Goal: Task Accomplishment & Management: Complete application form

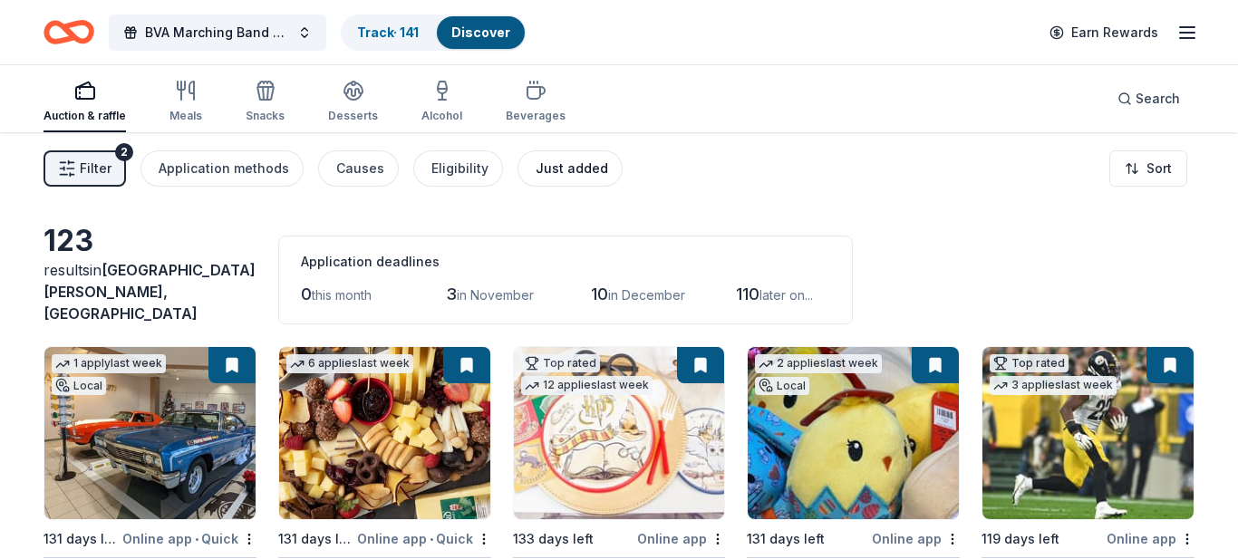
click at [555, 171] on div "Just added" at bounding box center [572, 169] width 73 height 22
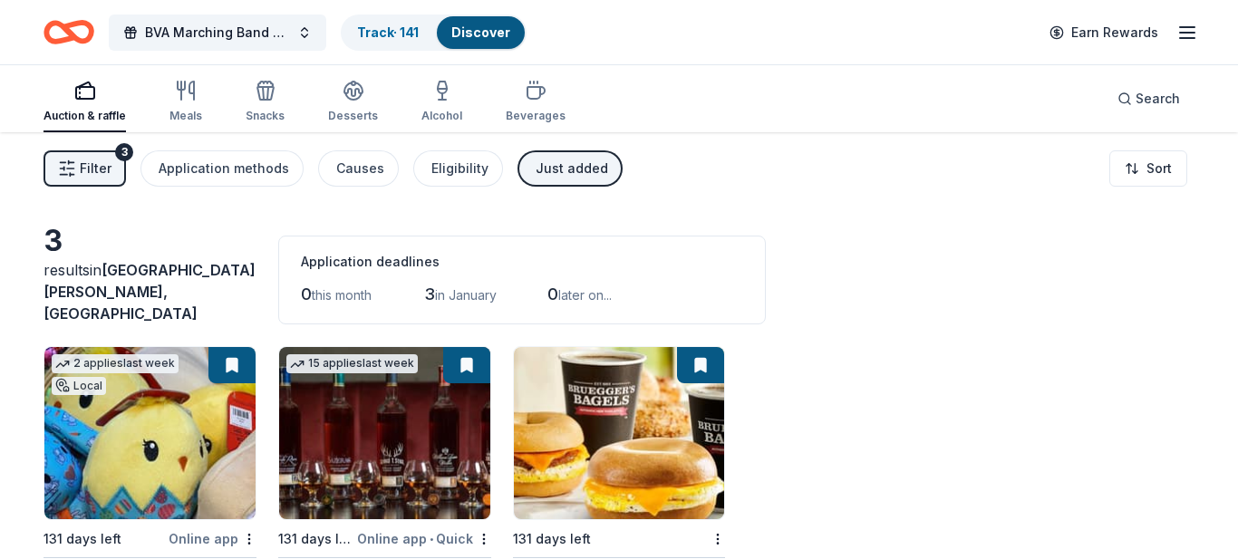
click at [555, 171] on div "Just added" at bounding box center [572, 169] width 73 height 22
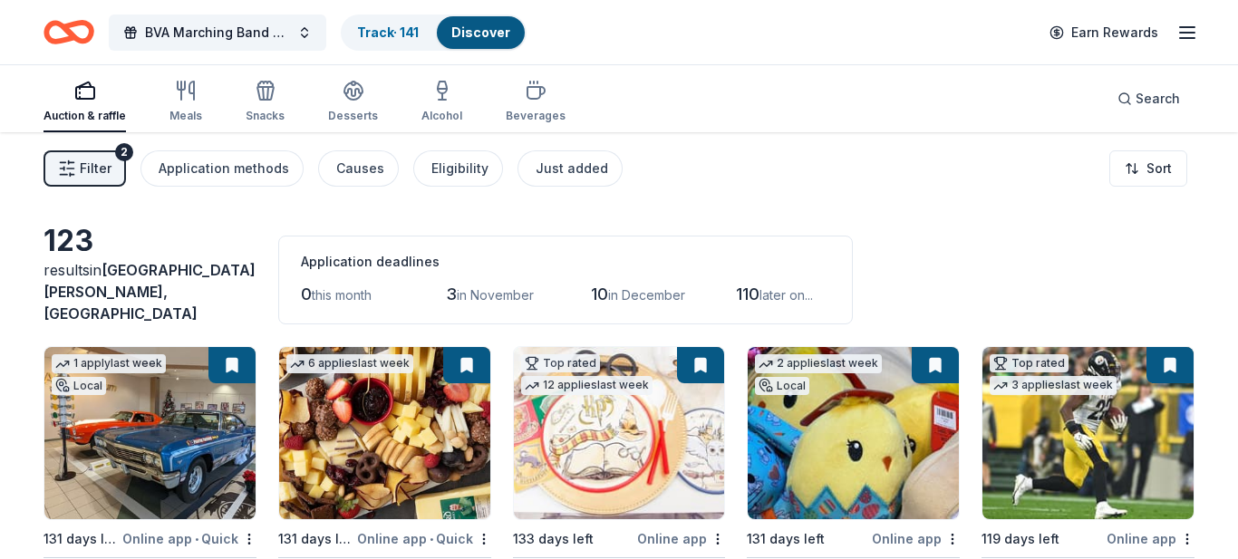
click at [99, 170] on span "Filter" at bounding box center [96, 169] width 32 height 22
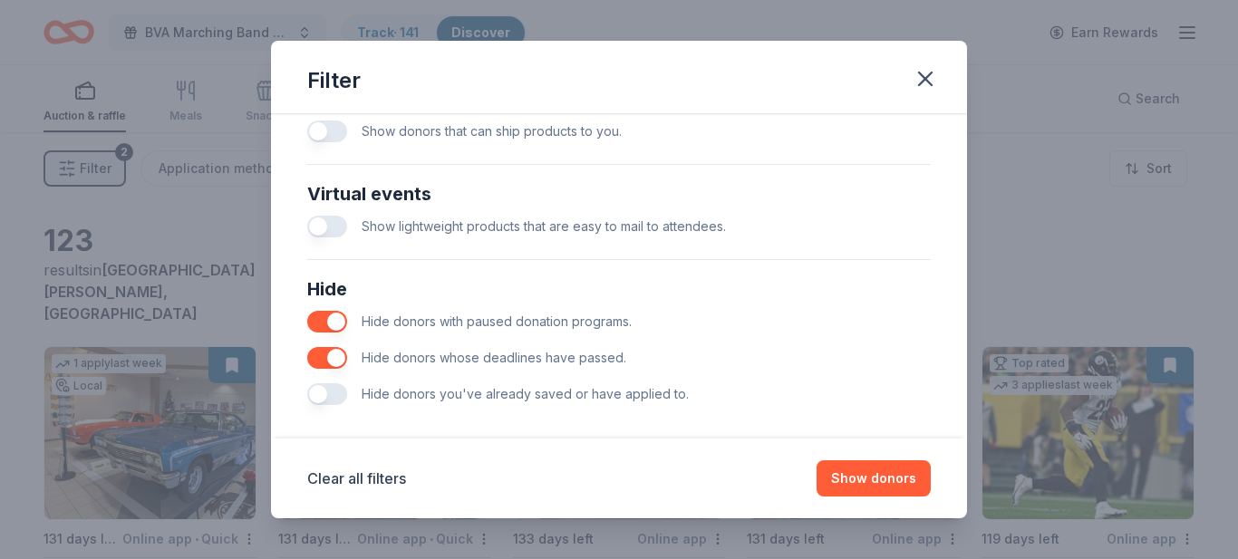
scroll to position [870, 0]
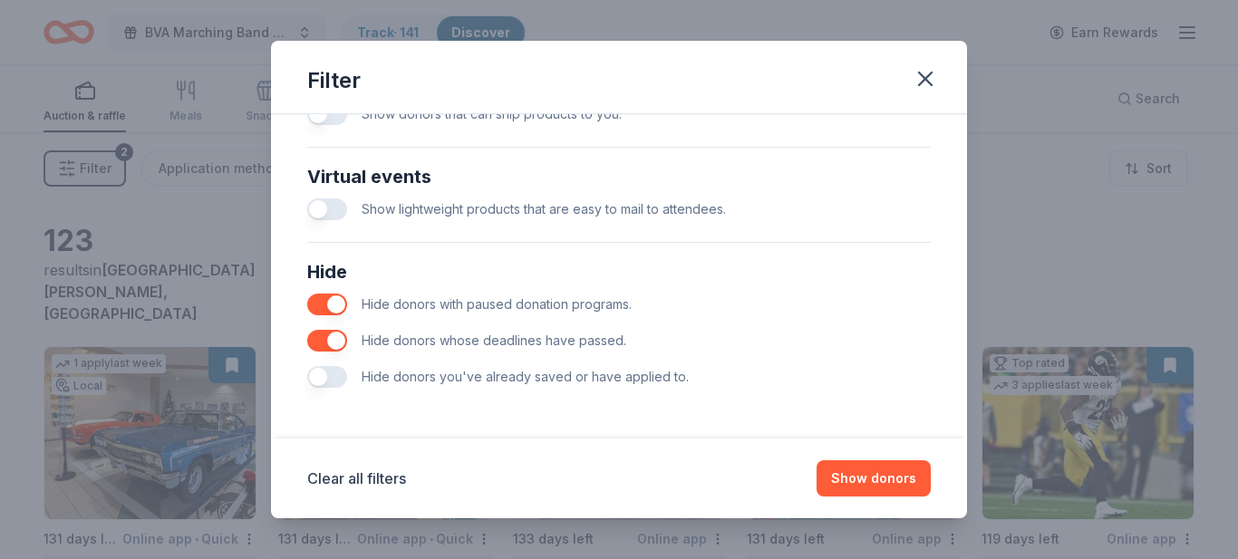
click at [315, 342] on button "button" at bounding box center [327, 341] width 40 height 22
click at [316, 301] on button "button" at bounding box center [327, 305] width 40 height 22
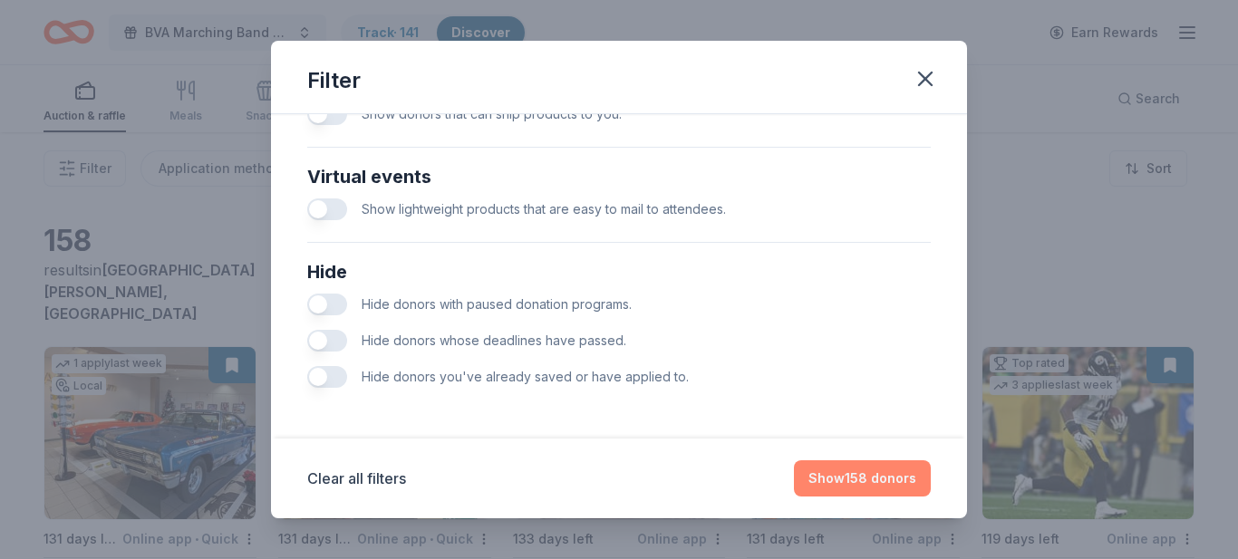
click at [854, 482] on button "Show 158 donors" at bounding box center [862, 479] width 137 height 36
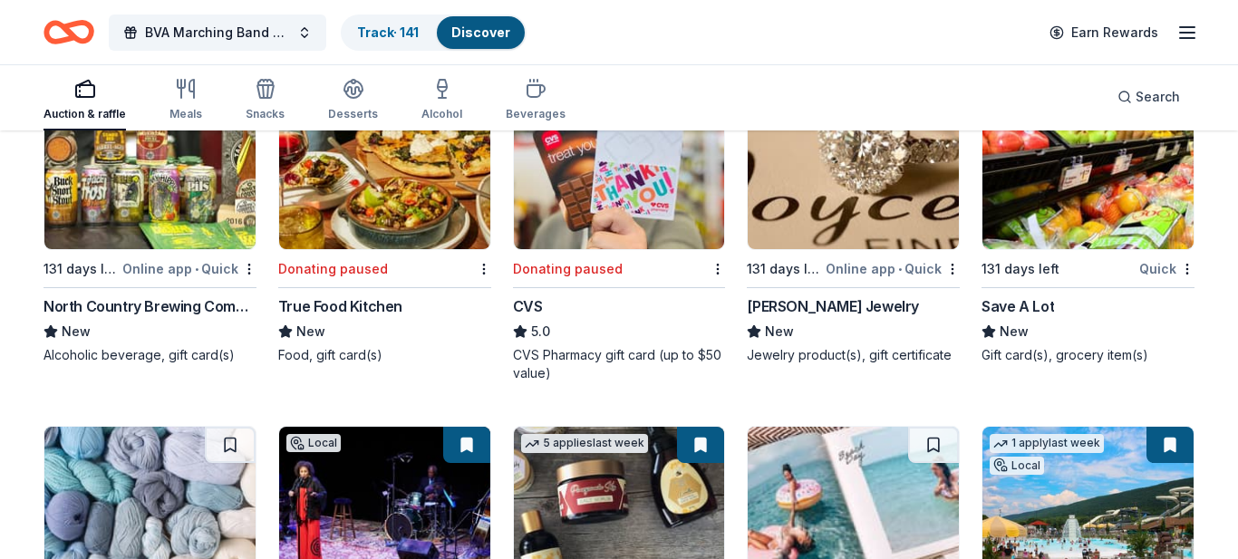
scroll to position [4445, 0]
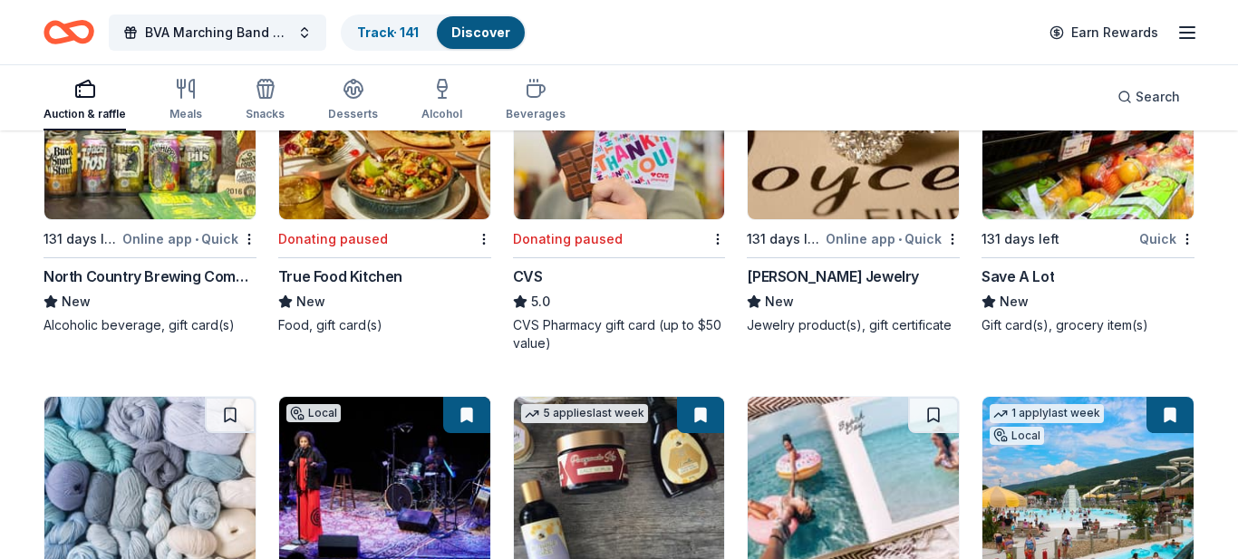
click at [590, 327] on div "CVS Pharmacy gift card (up to $50 value)" at bounding box center [619, 334] width 213 height 36
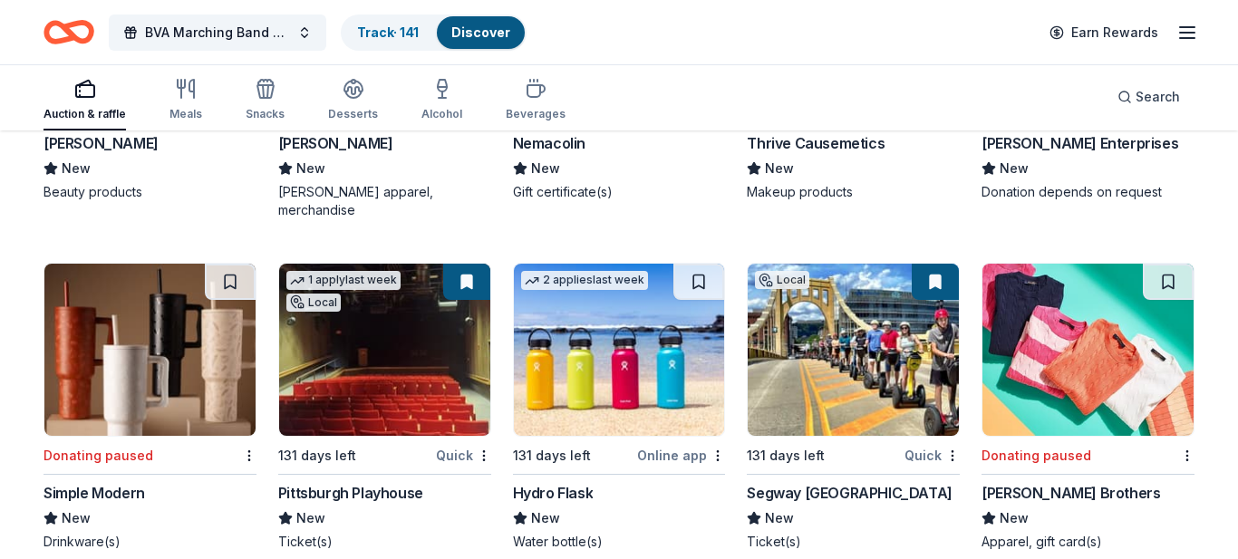
scroll to position [5405, 0]
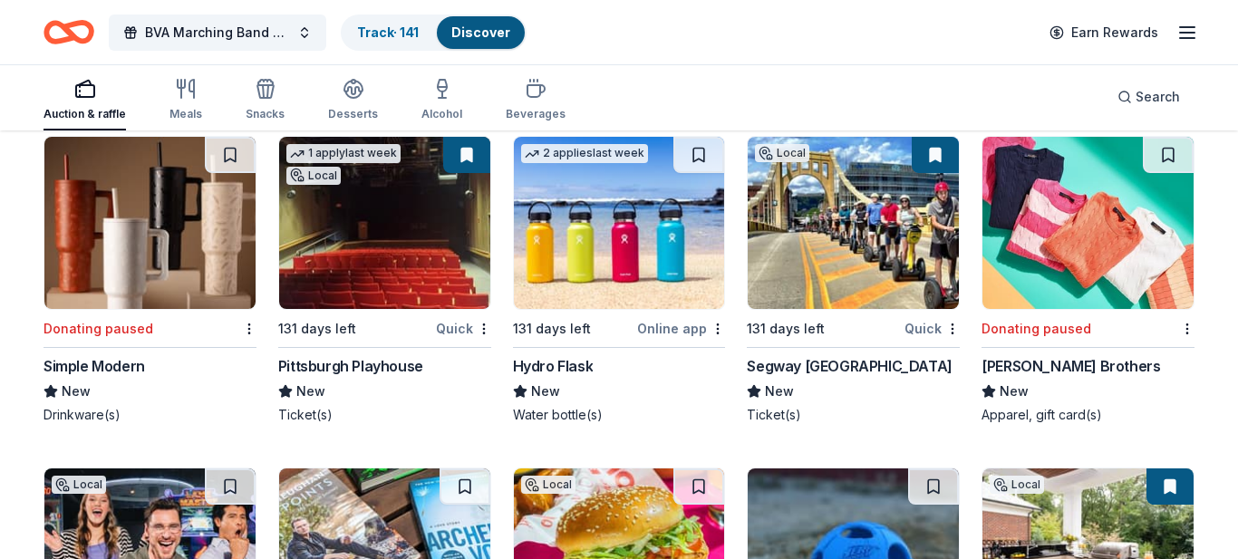
click at [597, 251] on img at bounding box center [619, 223] width 211 height 172
click at [368, 34] on link "Track · 141" at bounding box center [388, 31] width 62 height 15
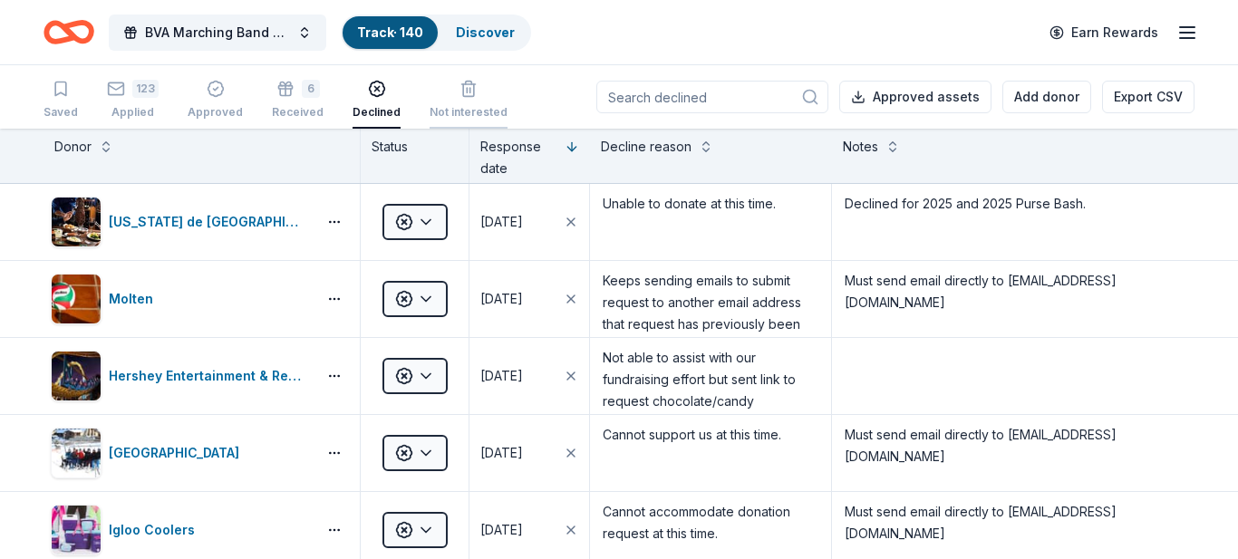
click at [463, 96] on icon "button" at bounding box center [468, 90] width 11 height 12
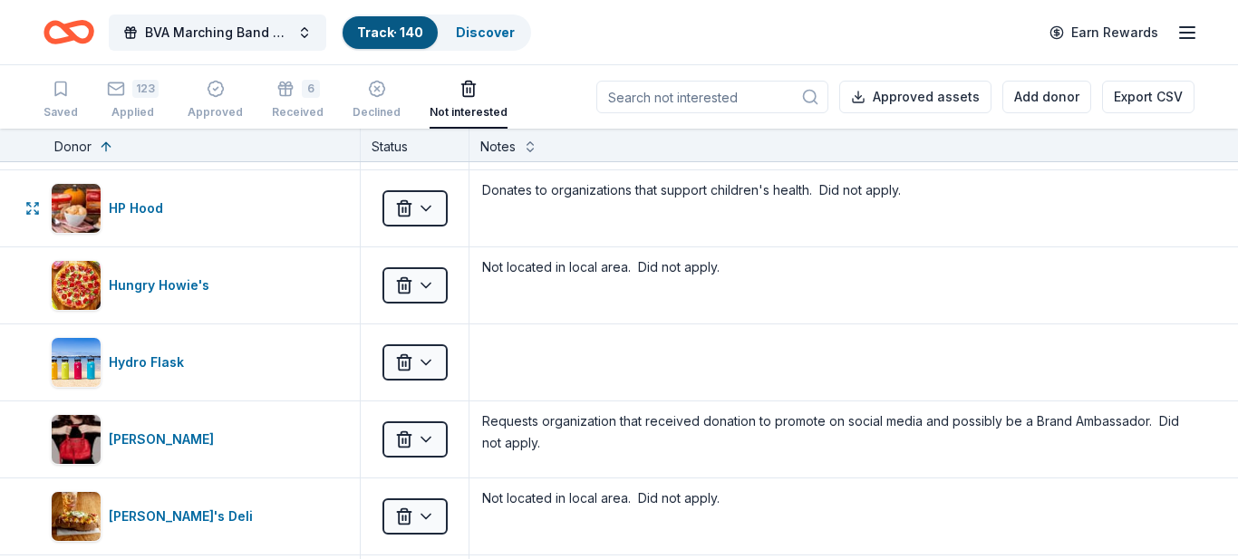
scroll to position [4928, 0]
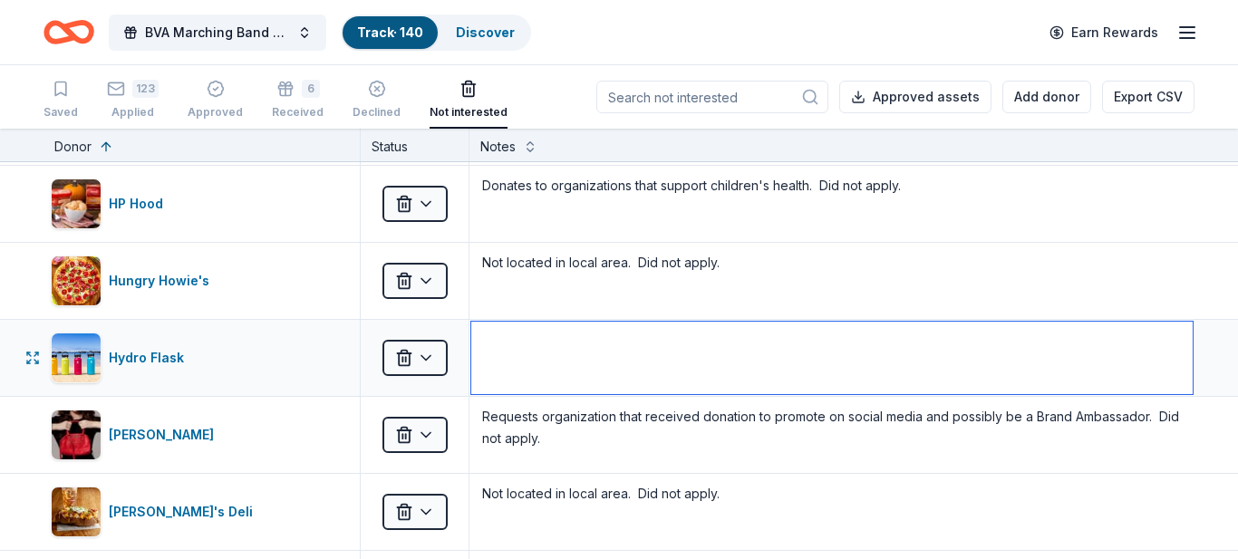
click at [560, 346] on textarea at bounding box center [832, 358] width 722 height 73
paste textarea "U.S. Non-profit 501(c)(3) organizations that work to build, restore and maintai…"
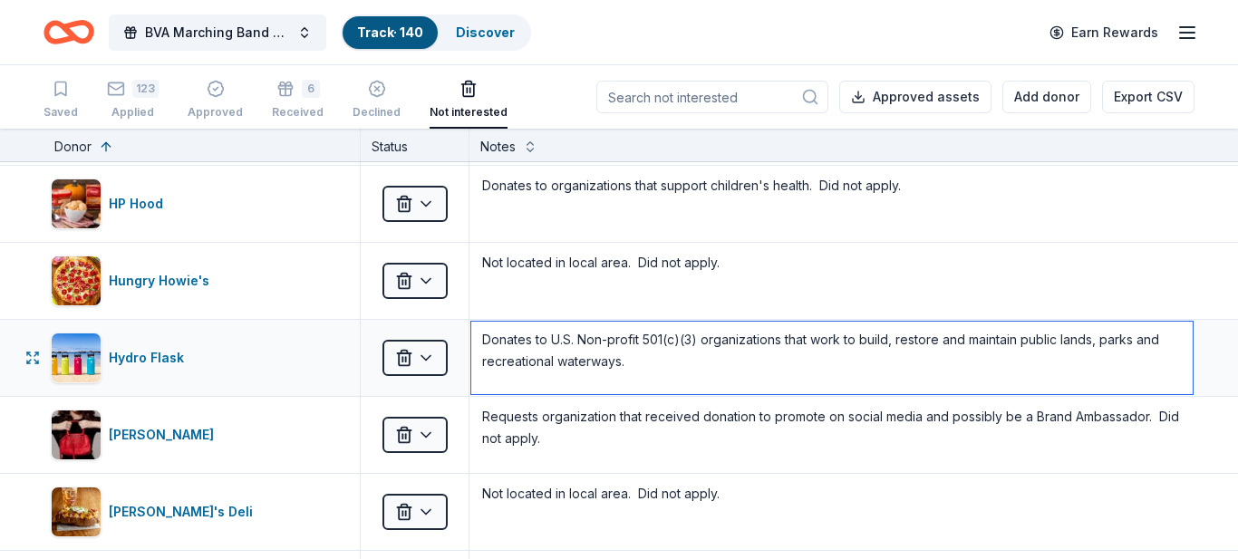
click at [661, 354] on textarea "Donates to U.S. Non-profit 501(c)(3) organizations that work to build, restore …" at bounding box center [832, 358] width 722 height 73
type textarea "Donates to U.S. Non-profit 501(c)(3) organizations that work to build, restore …"
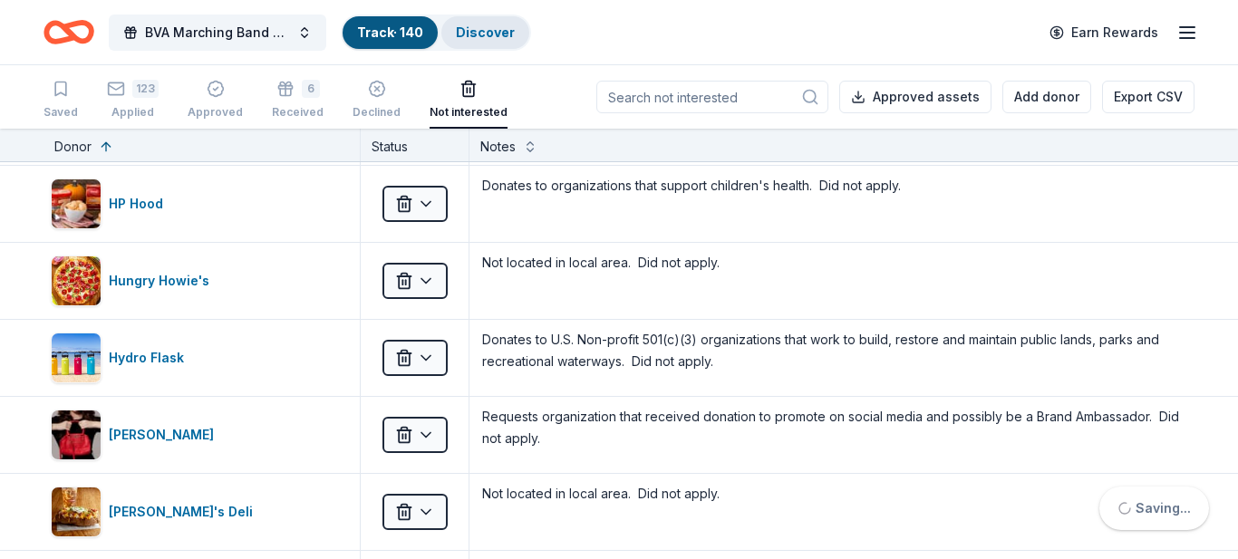
click at [487, 34] on link "Discover" at bounding box center [485, 31] width 59 height 15
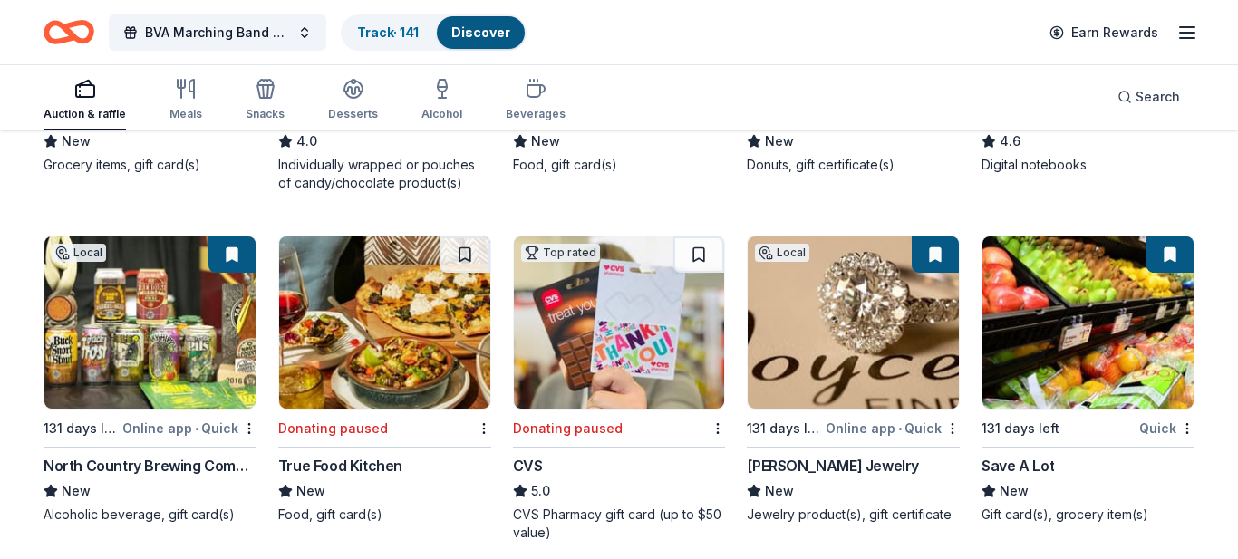
scroll to position [4256, 0]
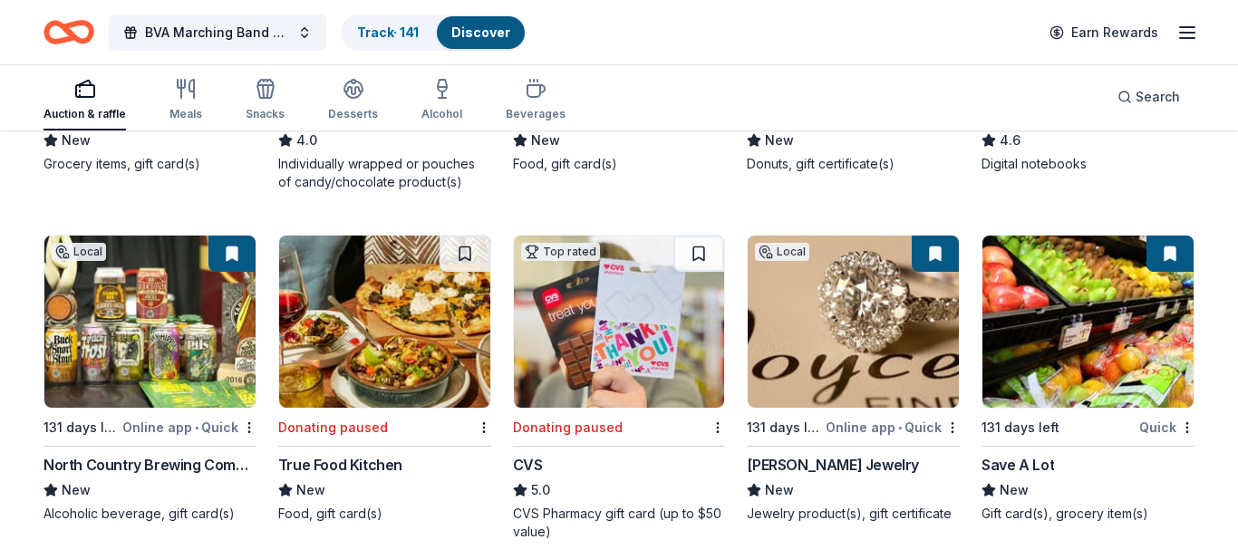
click at [120, 350] on img at bounding box center [149, 322] width 211 height 172
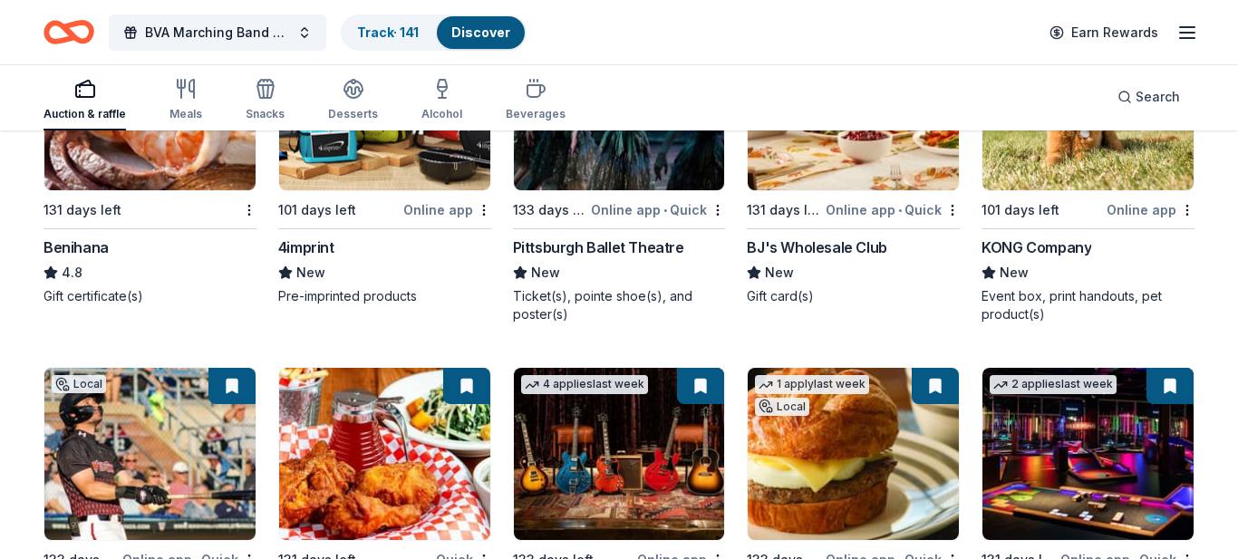
scroll to position [0, 0]
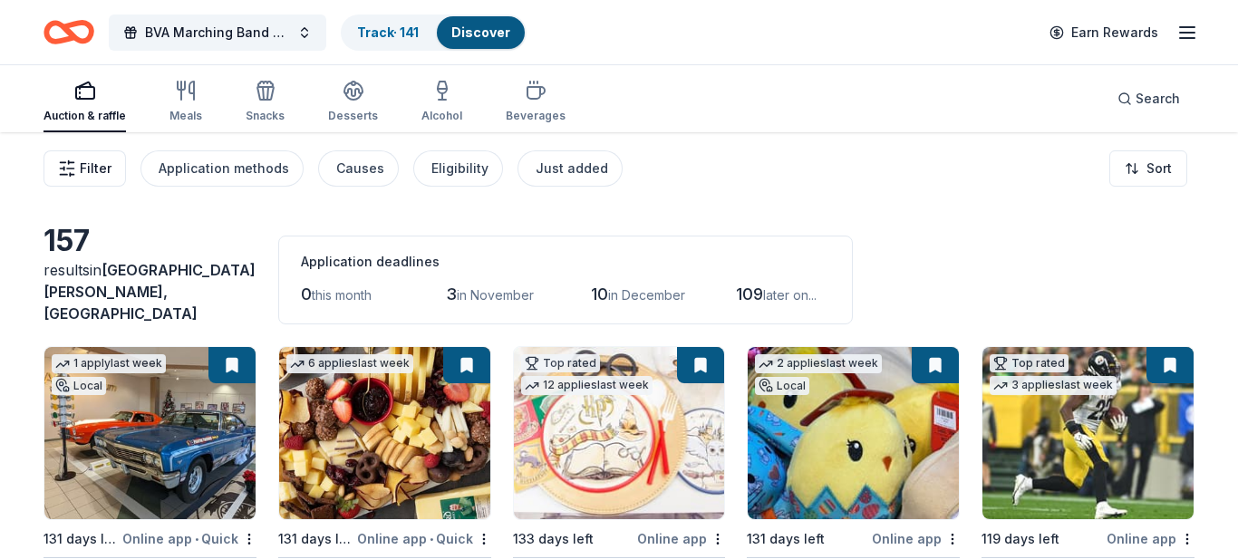
click at [90, 171] on span "Filter" at bounding box center [96, 169] width 32 height 22
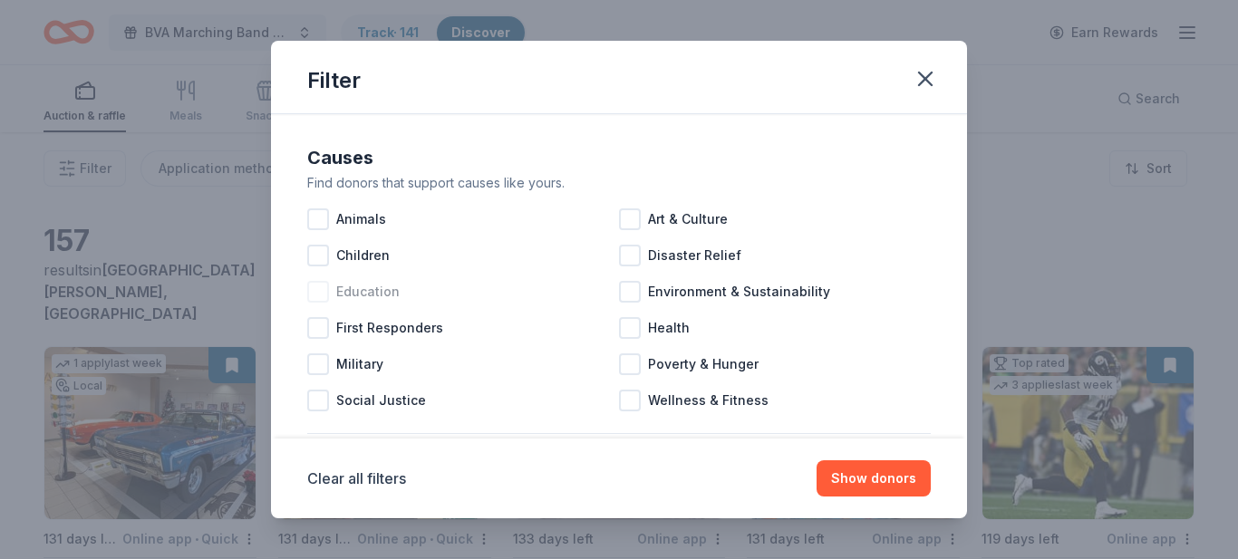
scroll to position [870, 0]
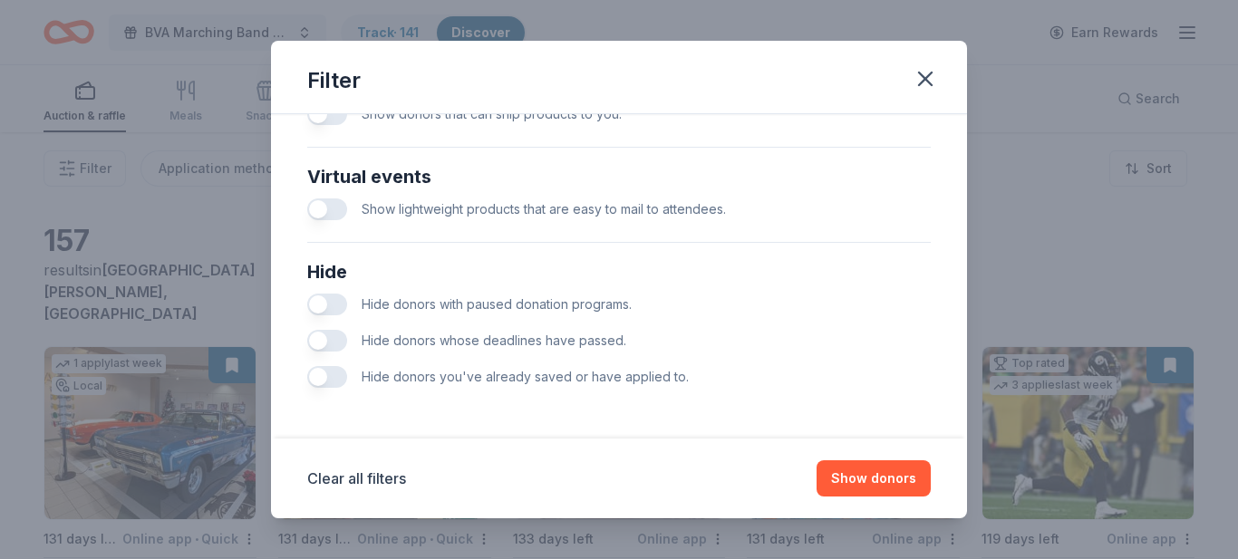
click at [334, 305] on button "button" at bounding box center [327, 305] width 40 height 22
click at [819, 473] on button "Show 123 donors" at bounding box center [863, 479] width 136 height 36
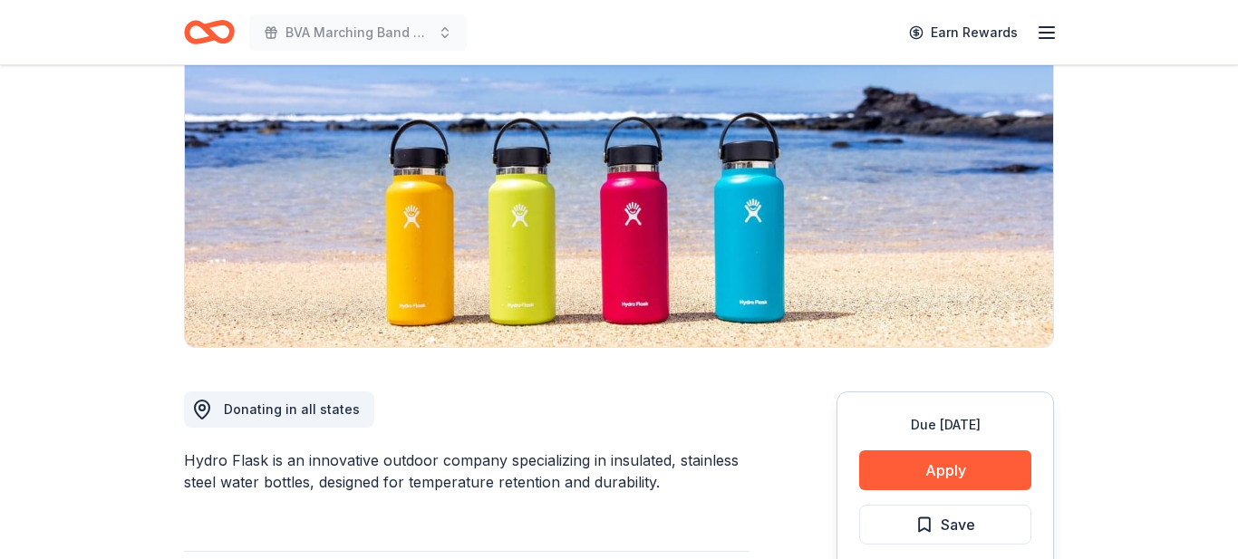
scroll to position [202, 0]
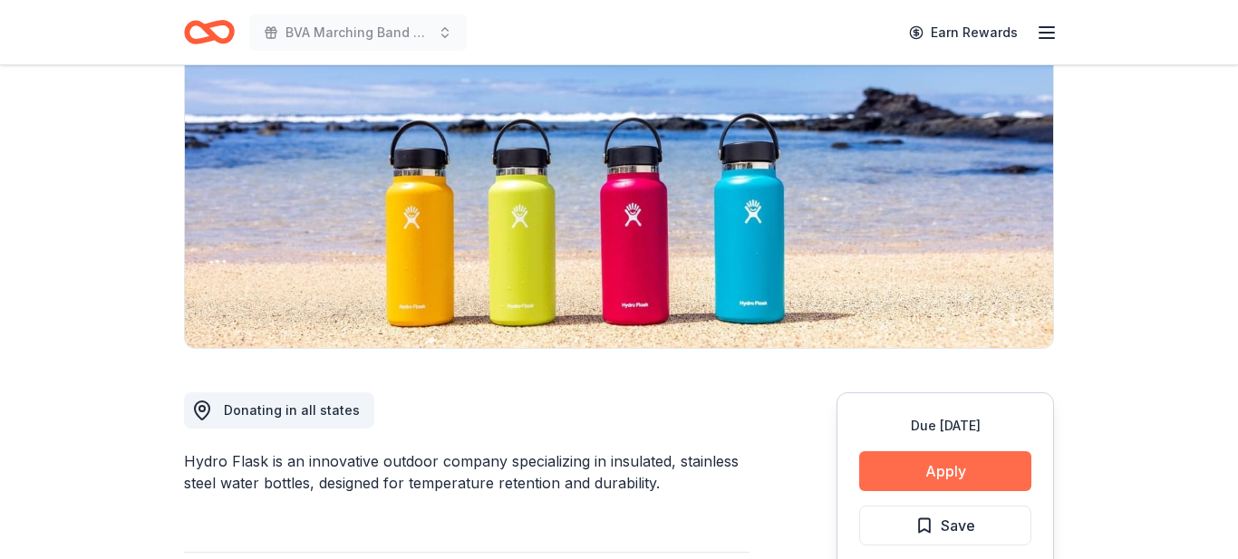
click at [922, 470] on button "Apply" at bounding box center [945, 471] width 172 height 40
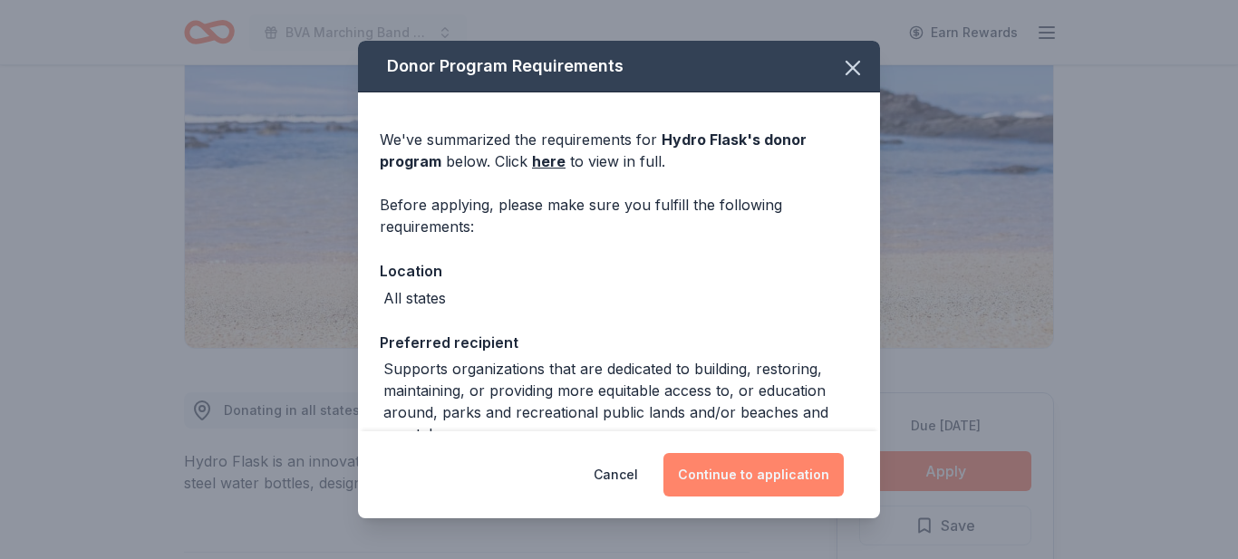
click at [697, 470] on button "Continue to application" at bounding box center [754, 475] width 180 height 44
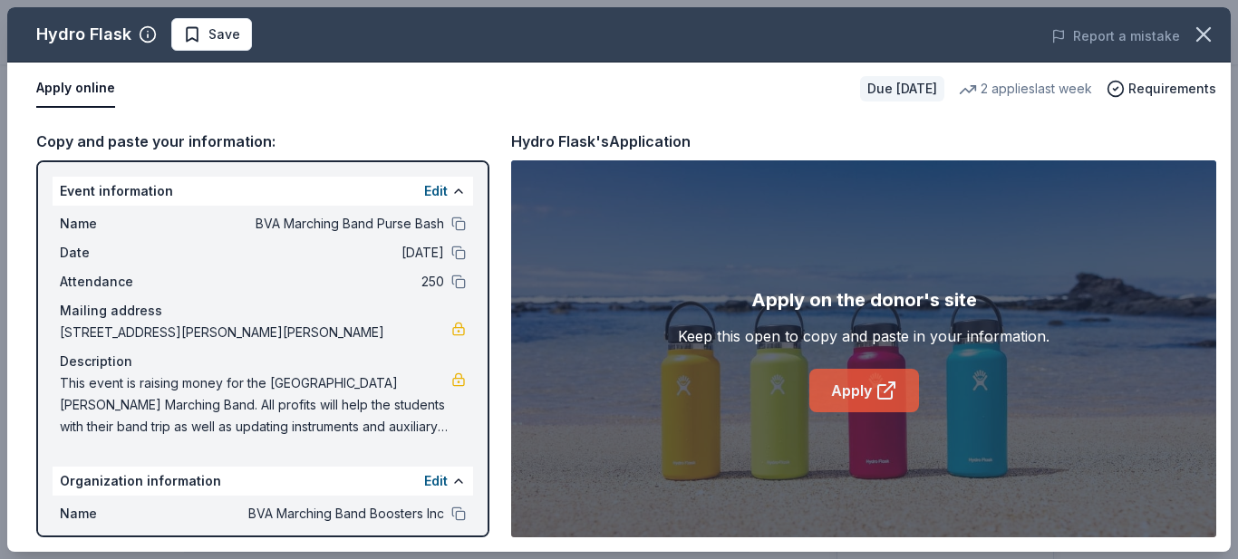
click at [847, 390] on link "Apply" at bounding box center [865, 391] width 110 height 44
click at [221, 33] on span "Save" at bounding box center [225, 35] width 32 height 22
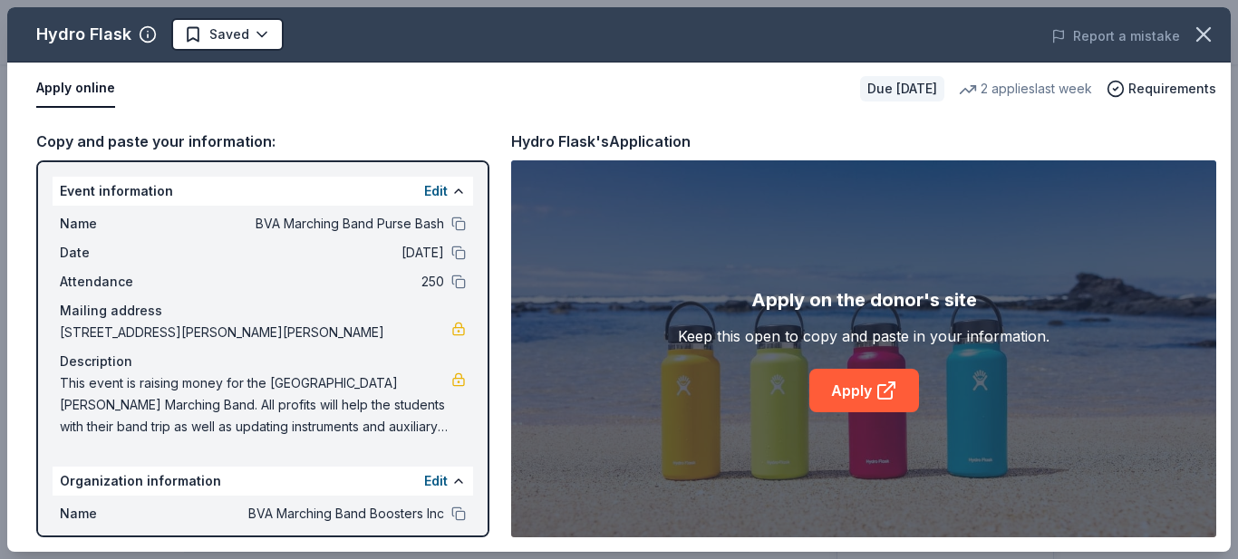
click at [221, 33] on html "BVA Marching Band Purse Bash Earn Rewards Due in 131 days Share Hydro Flask New…" at bounding box center [619, 77] width 1238 height 559
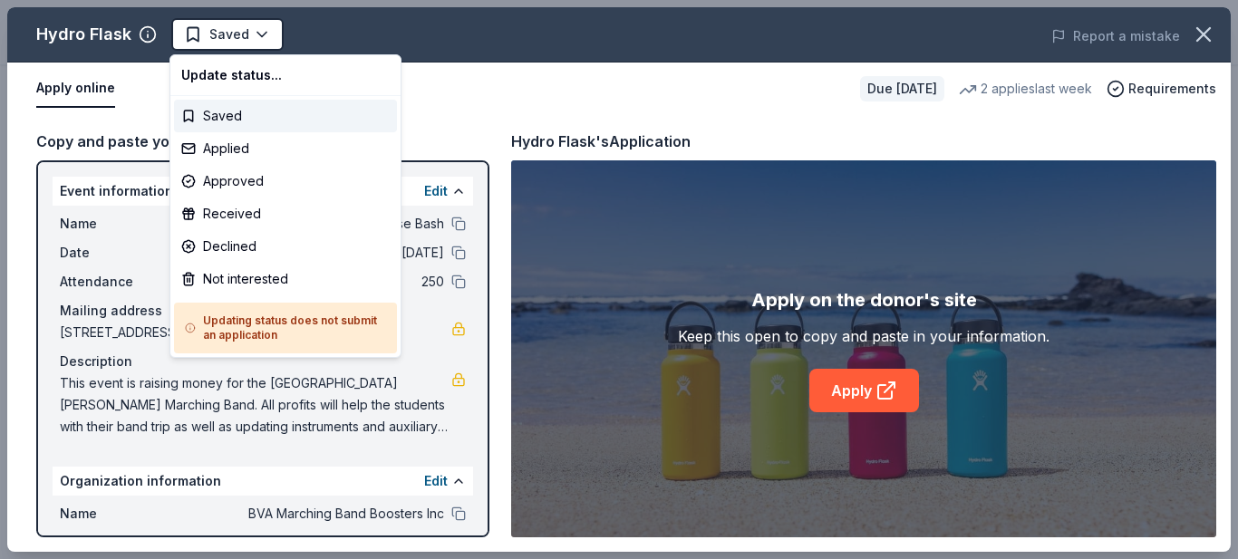
scroll to position [0, 0]
click at [232, 279] on div "Not interested" at bounding box center [285, 279] width 223 height 33
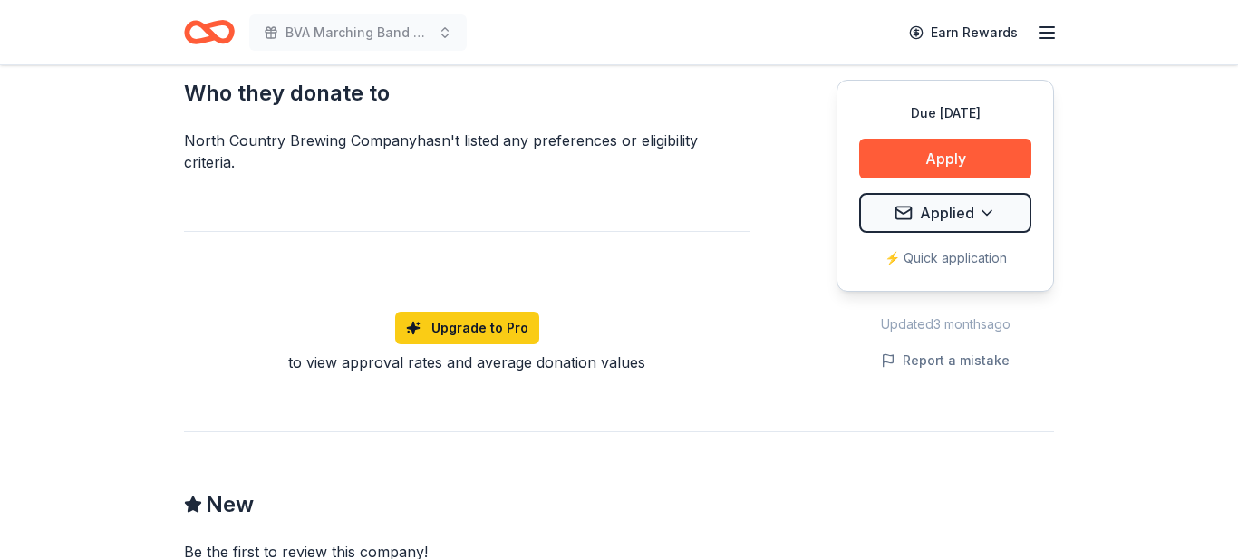
scroll to position [1026, 0]
click at [915, 156] on button "Apply" at bounding box center [945, 158] width 172 height 40
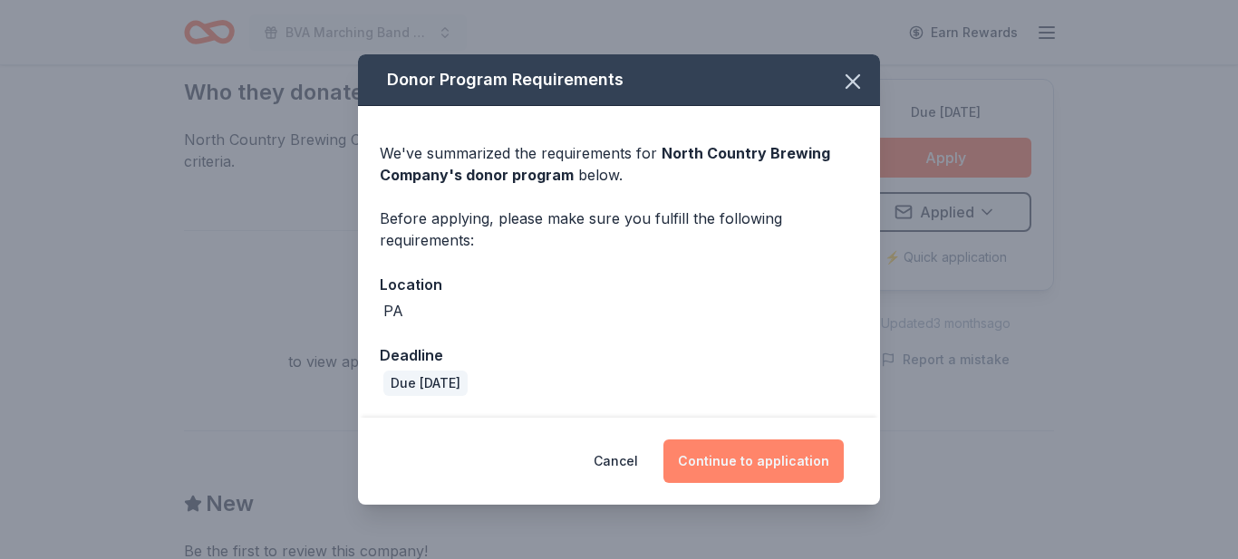
click at [724, 461] on button "Continue to application" at bounding box center [754, 462] width 180 height 44
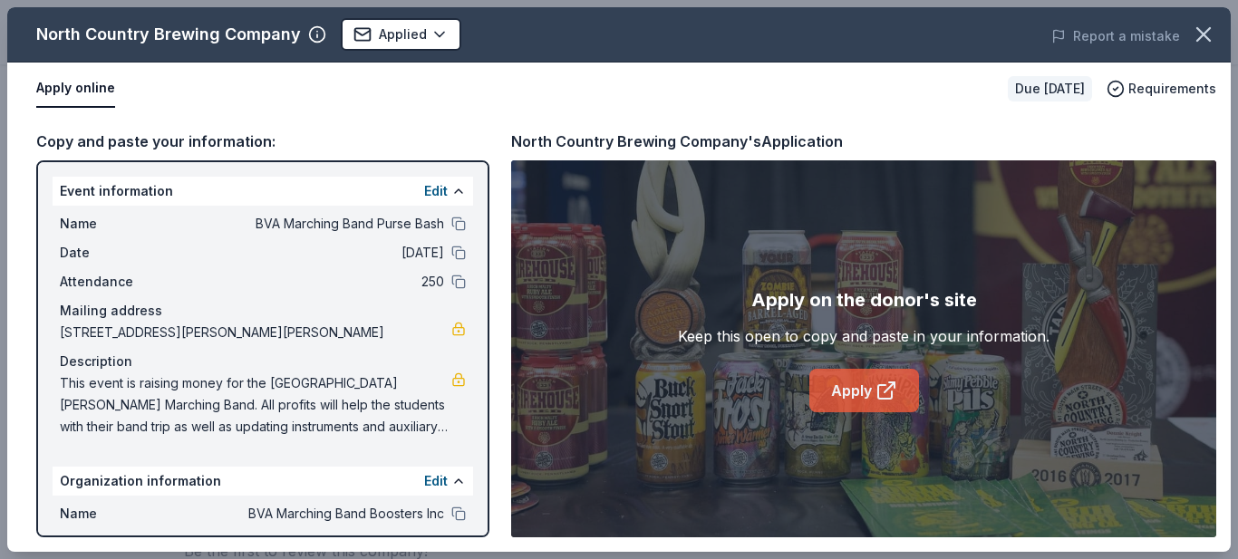
click at [833, 398] on link "Apply" at bounding box center [865, 391] width 110 height 44
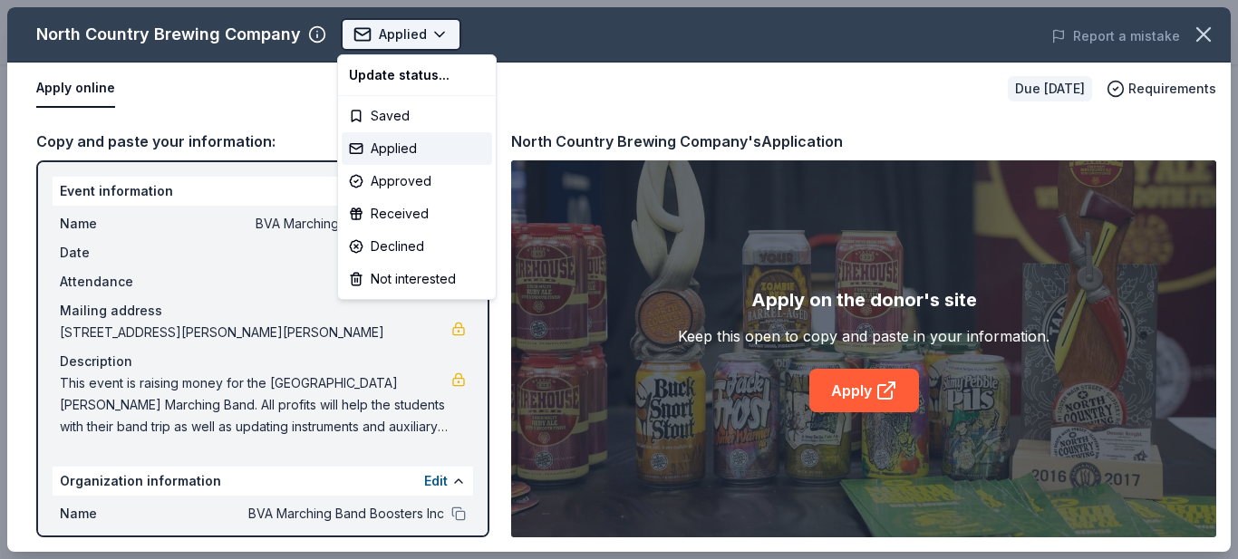
scroll to position [0, 0]
click at [375, 150] on div "Applied" at bounding box center [417, 148] width 150 height 33
